Goal: Information Seeking & Learning: Learn about a topic

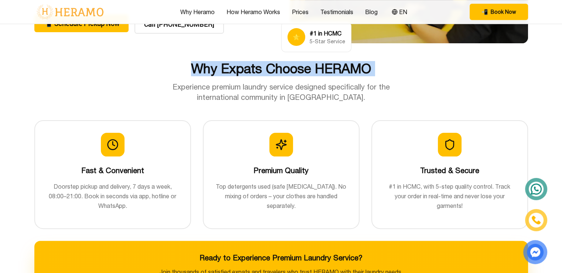
scroll to position [185, 0]
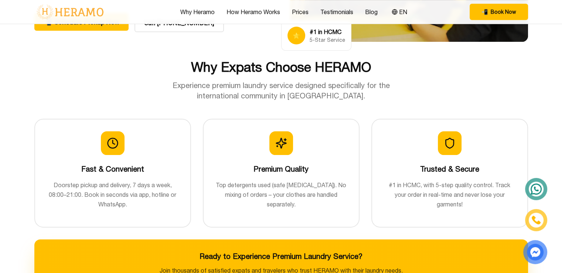
click at [182, 102] on div "Why Expats Choose HERAMO Experience premium laundry service designed specifical…" at bounding box center [282, 185] width 518 height 251
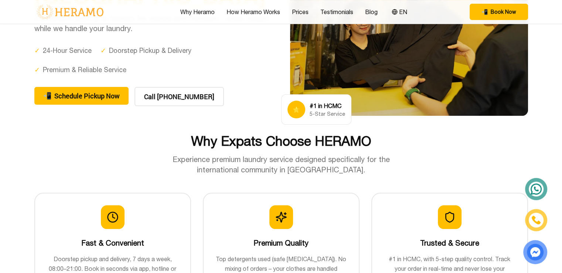
scroll to position [0, 0]
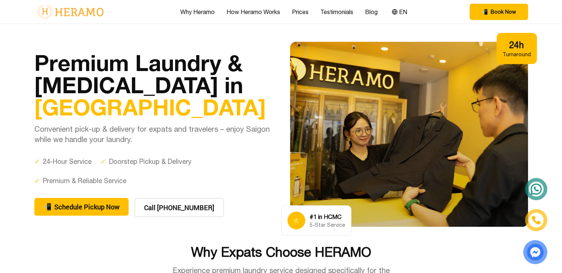
drag, startPoint x: 208, startPoint y: 87, endPoint x: 146, endPoint y: 120, distance: 70.6
click at [146, 120] on div "Premium Laundry & [MEDICAL_DATA] in [GEOGRAPHIC_DATA] Convenient pick-up & deli…" at bounding box center [153, 97] width 238 height 93
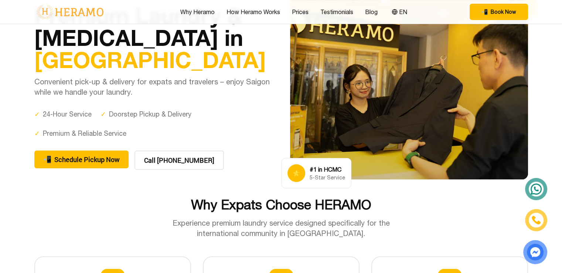
scroll to position [74, 0]
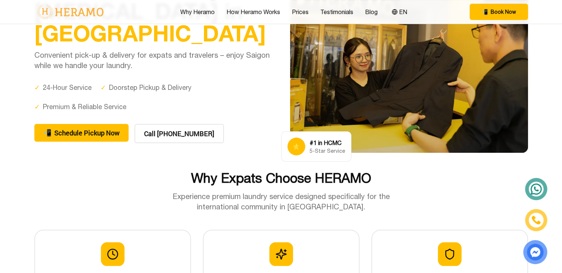
click at [294, 137] on div "⭐ #1 in HCMC 5-Star Service" at bounding box center [316, 146] width 70 height 30
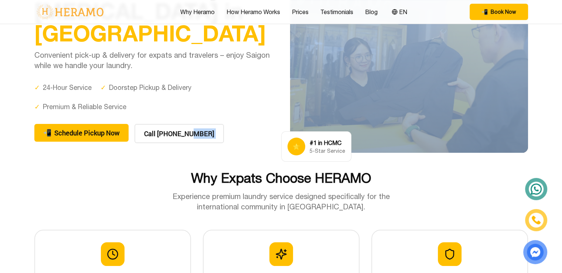
drag, startPoint x: 275, startPoint y: 133, endPoint x: 355, endPoint y: 163, distance: 85.3
click at [355, 163] on section "Premium Laundry & [MEDICAL_DATA] in [GEOGRAPHIC_DATA] Convenient pick-up & deli…" at bounding box center [281, 60] width 562 height 220
click at [421, 159] on section "Premium Laundry & [MEDICAL_DATA] in [GEOGRAPHIC_DATA] Convenient pick-up & deli…" at bounding box center [281, 60] width 562 height 220
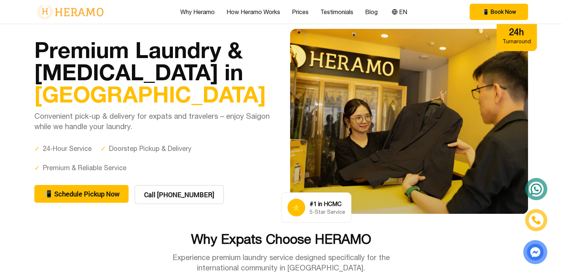
scroll to position [0, 0]
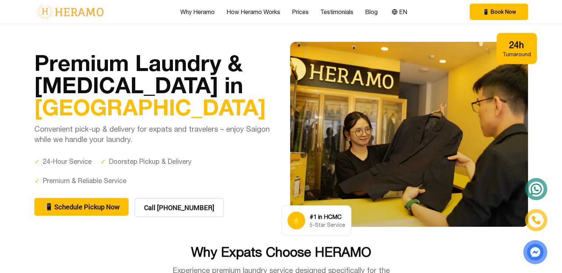
click at [510, 55] on div "Turnaround" at bounding box center [517, 54] width 28 height 7
click at [508, 45] on div "24h" at bounding box center [517, 45] width 28 height 12
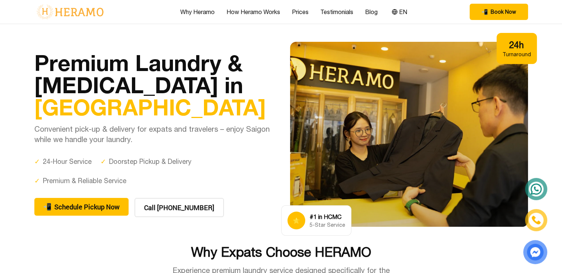
click at [547, 85] on section "Premium Laundry & [MEDICAL_DATA] in [GEOGRAPHIC_DATA] Convenient pick-up & deli…" at bounding box center [281, 134] width 562 height 220
drag, startPoint x: 507, startPoint y: 36, endPoint x: 518, endPoint y: 102, distance: 67.4
click at [518, 102] on div "⭐ #1 in HCMC 5-Star Service 24h Turnaround" at bounding box center [409, 134] width 238 height 185
click at [316, 204] on div at bounding box center [409, 134] width 238 height 185
click at [298, 209] on div "⭐ #1 in HCMC 5-Star Service" at bounding box center [316, 220] width 70 height 30
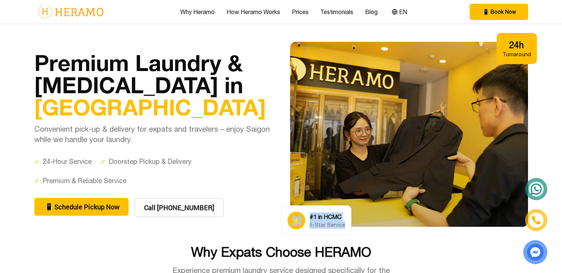
drag, startPoint x: 288, startPoint y: 213, endPoint x: 342, endPoint y: 225, distance: 56.1
click at [342, 225] on div "⭐ #1 in HCMC 5-Star Service" at bounding box center [316, 220] width 70 height 30
click at [304, 102] on div at bounding box center [409, 134] width 238 height 185
click at [69, 165] on div "✓ 24-Hour Service" at bounding box center [62, 161] width 57 height 10
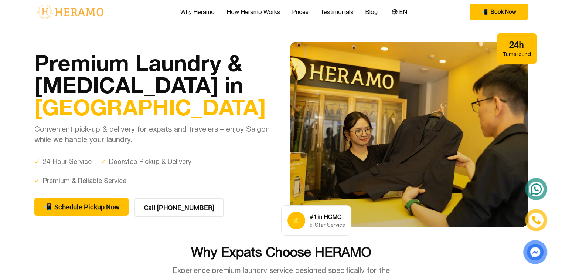
click at [68, 160] on div "✓ 24-Hour Service" at bounding box center [62, 161] width 57 height 10
click at [157, 159] on div "✓ Doorstep Pickup & Delivery" at bounding box center [146, 161] width 91 height 10
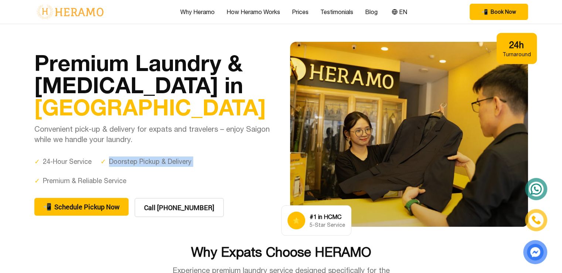
click at [157, 159] on div "✓ Doorstep Pickup & Delivery" at bounding box center [146, 161] width 91 height 10
click at [152, 176] on div "✓ 24-Hour Service ✓ Doorstep Pickup & Delivery ✓ Premium & Reliable Service" at bounding box center [153, 171] width 238 height 30
click at [99, 182] on div "✓ Premium & Reliable Service" at bounding box center [80, 181] width 92 height 10
click at [516, 40] on div "24h" at bounding box center [517, 45] width 28 height 12
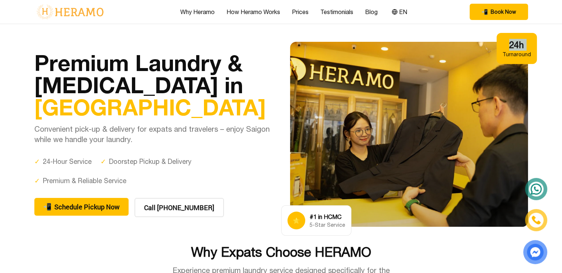
click at [516, 40] on div "24h" at bounding box center [517, 45] width 28 height 12
click at [472, 60] on div at bounding box center [409, 134] width 238 height 185
click at [516, 52] on div "Turnaround" at bounding box center [517, 54] width 28 height 7
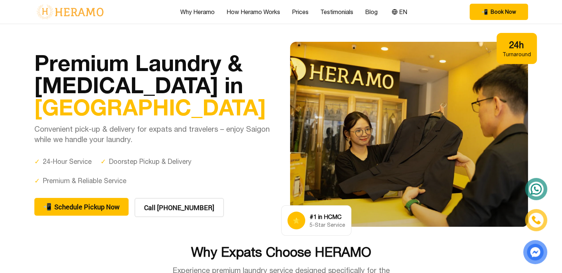
click at [326, 218] on div "#1 in HCMC" at bounding box center [327, 216] width 35 height 9
